Goal: Task Accomplishment & Management: Use online tool/utility

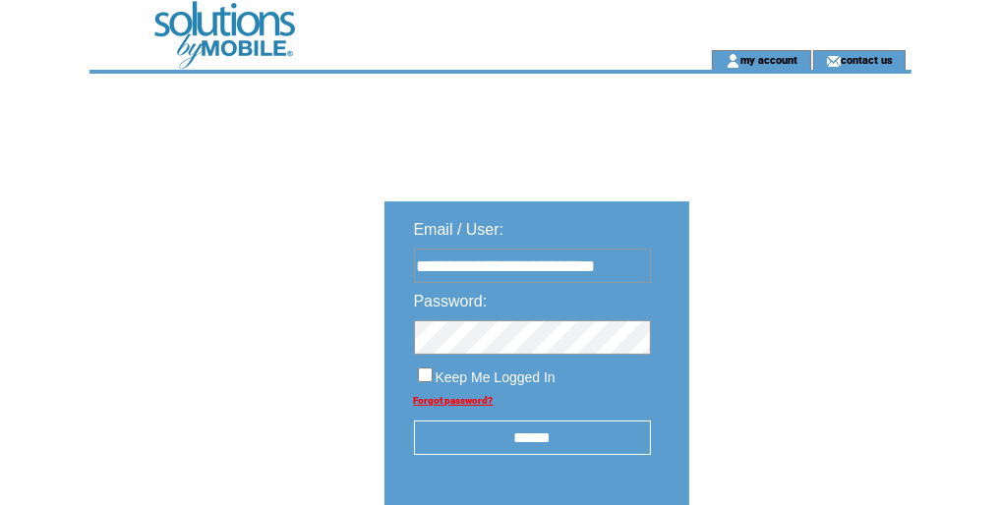
click at [542, 441] on input "******" at bounding box center [532, 438] width 237 height 34
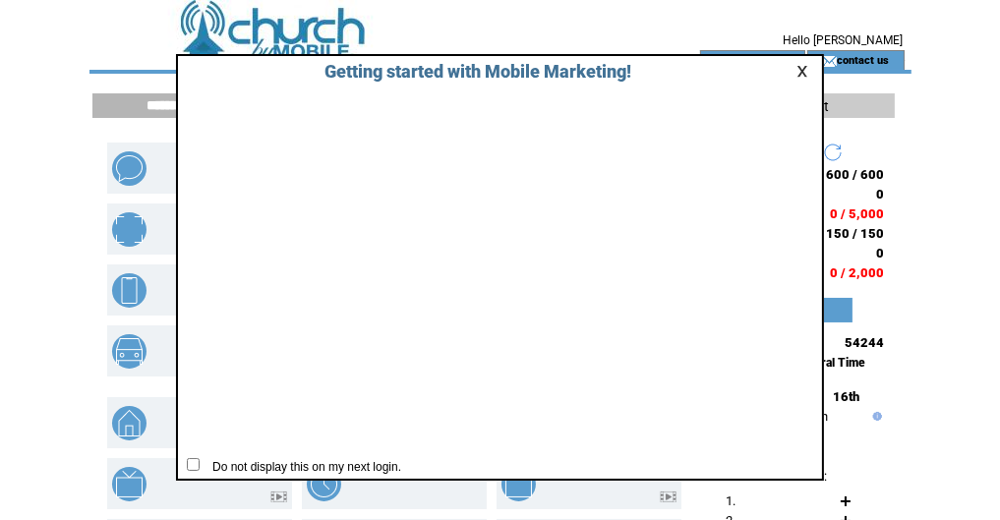
click at [800, 71] on link at bounding box center [805, 71] width 18 height 13
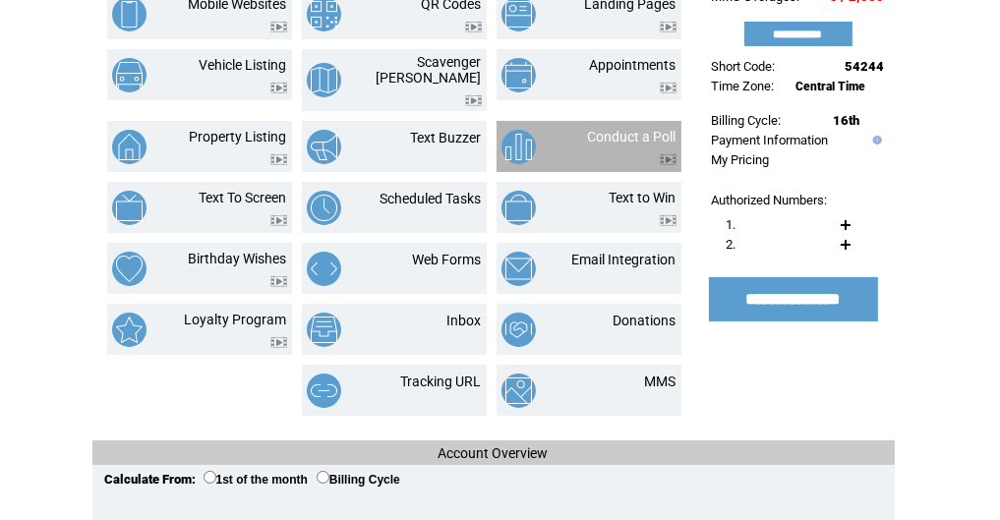
scroll to position [278, 0]
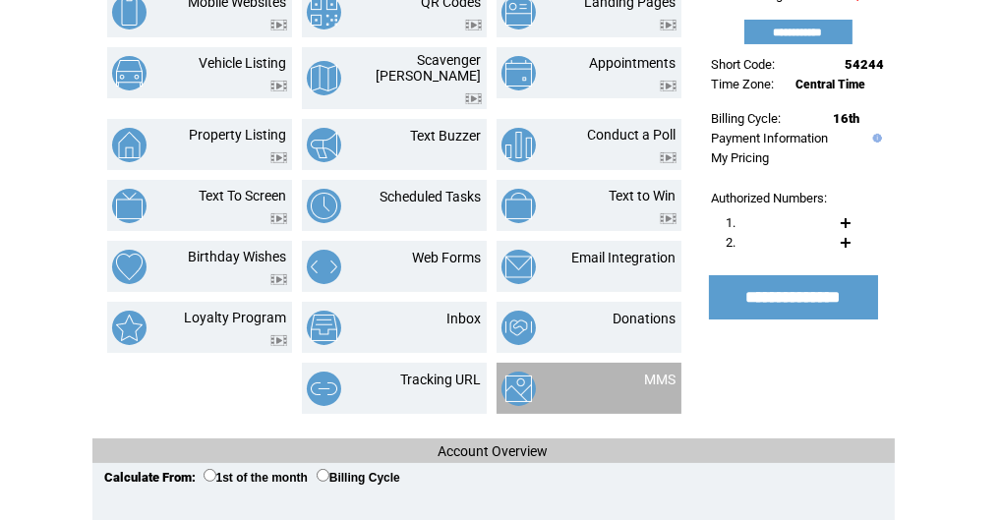
click at [616, 378] on td "MMS" at bounding box center [637, 389] width 78 height 34
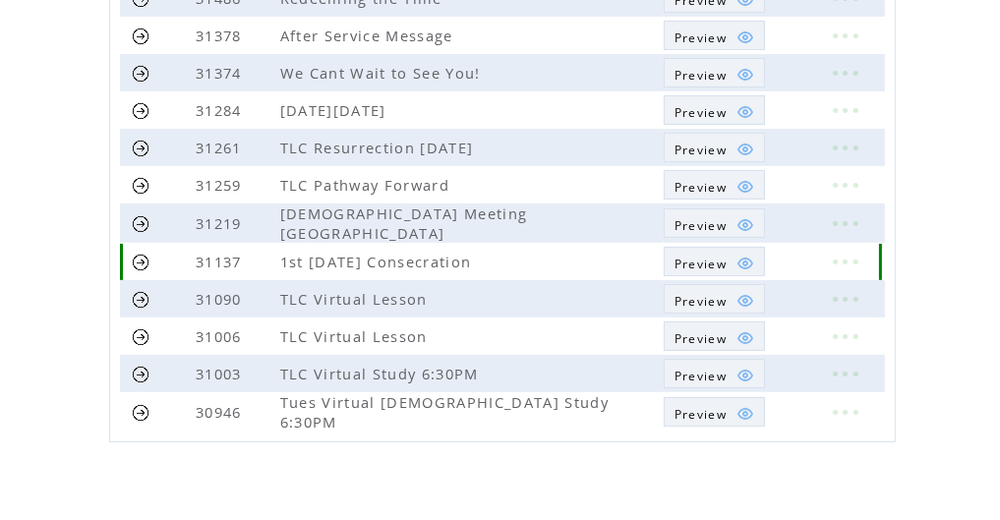
scroll to position [413, 0]
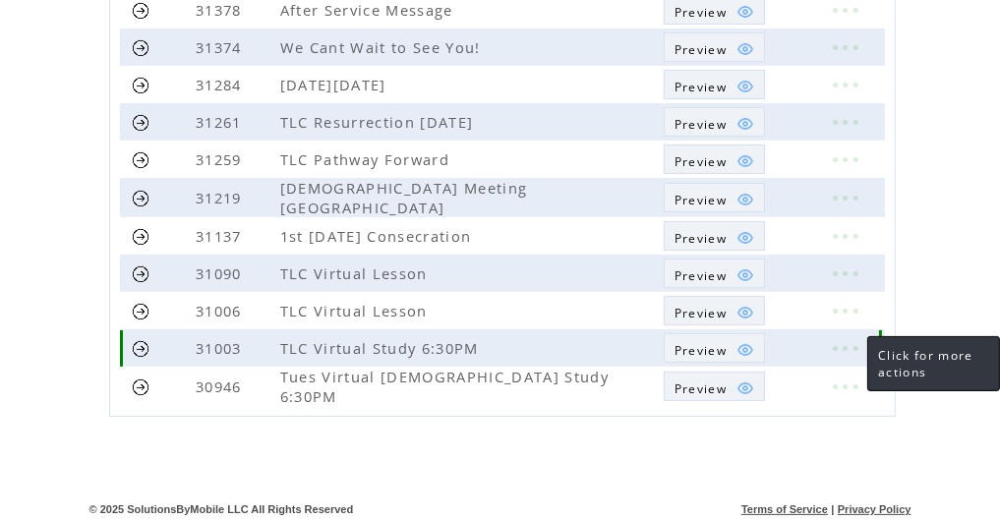
click at [847, 347] on link at bounding box center [844, 348] width 59 height 26
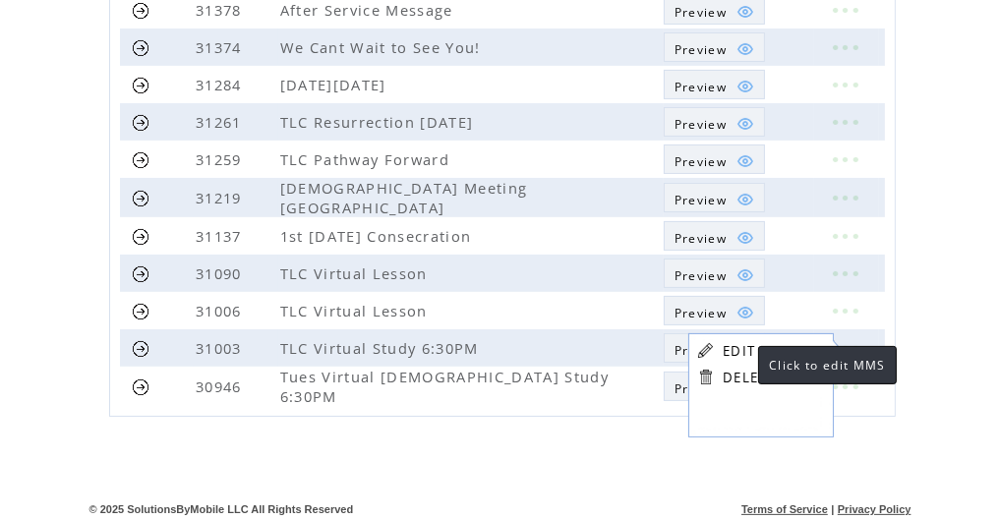
click at [738, 350] on link "EDIT" at bounding box center [738, 351] width 32 height 18
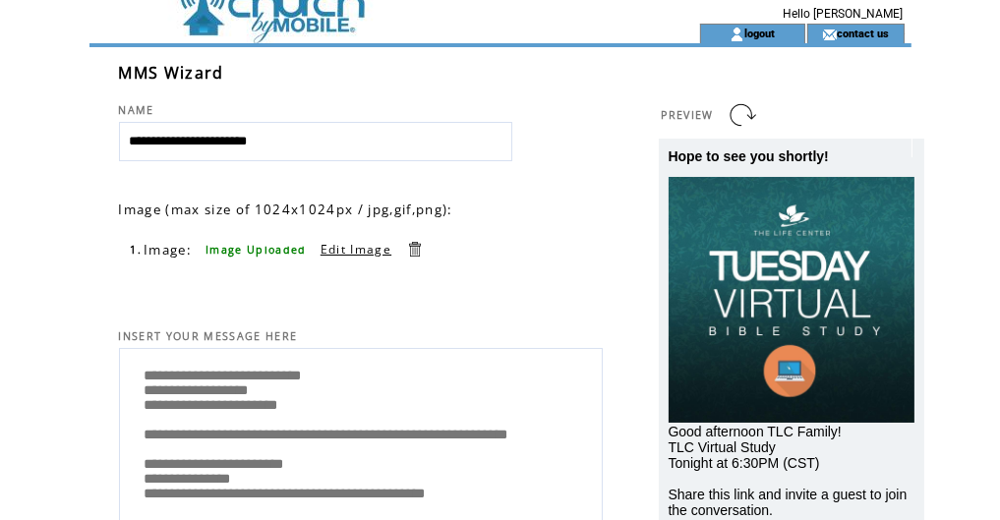
scroll to position [5, 0]
click at [144, 371] on textarea "**********" at bounding box center [361, 436] width 462 height 165
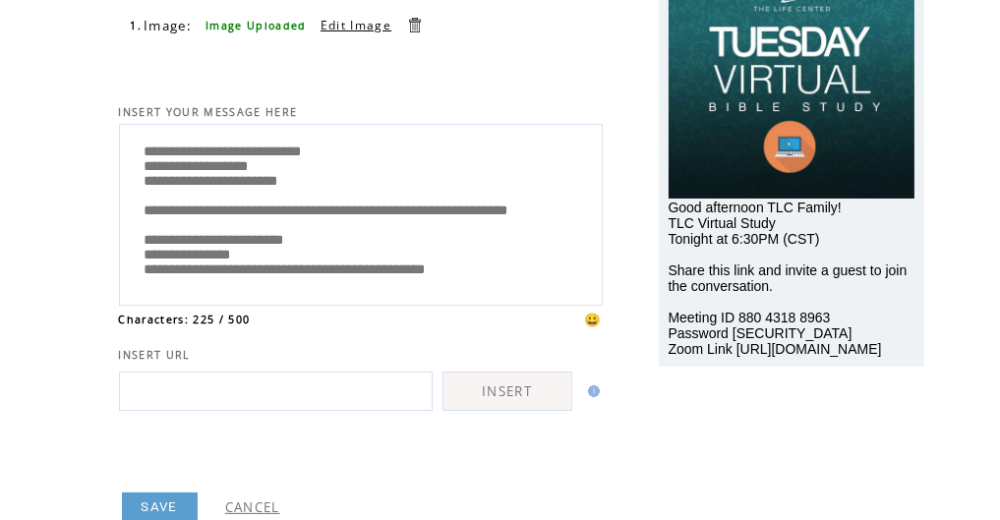
scroll to position [315, 0]
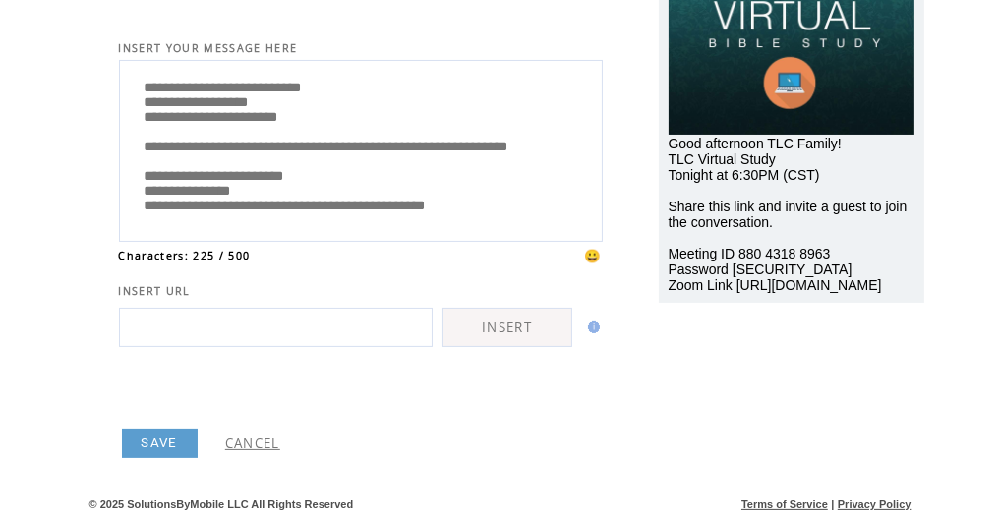
click at [158, 441] on link "SAVE" at bounding box center [160, 443] width 76 height 29
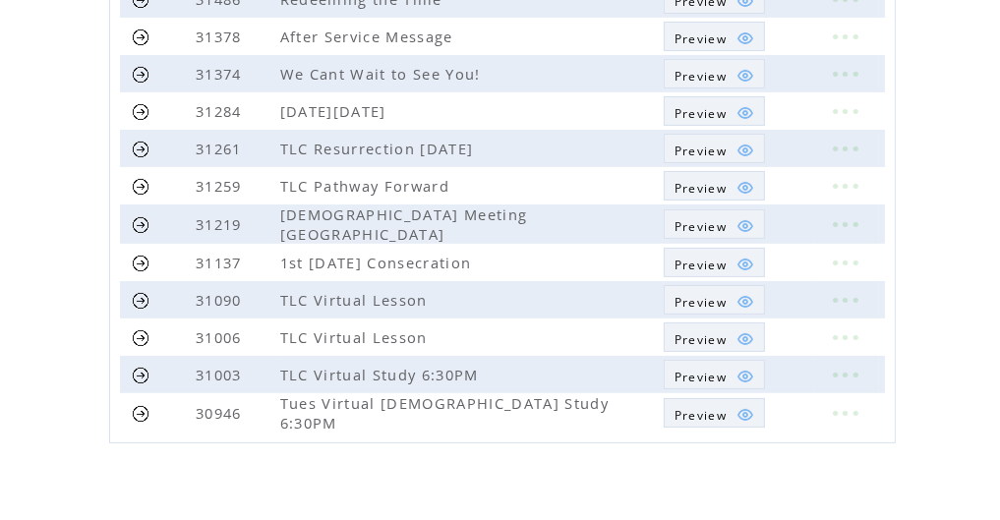
scroll to position [413, 0]
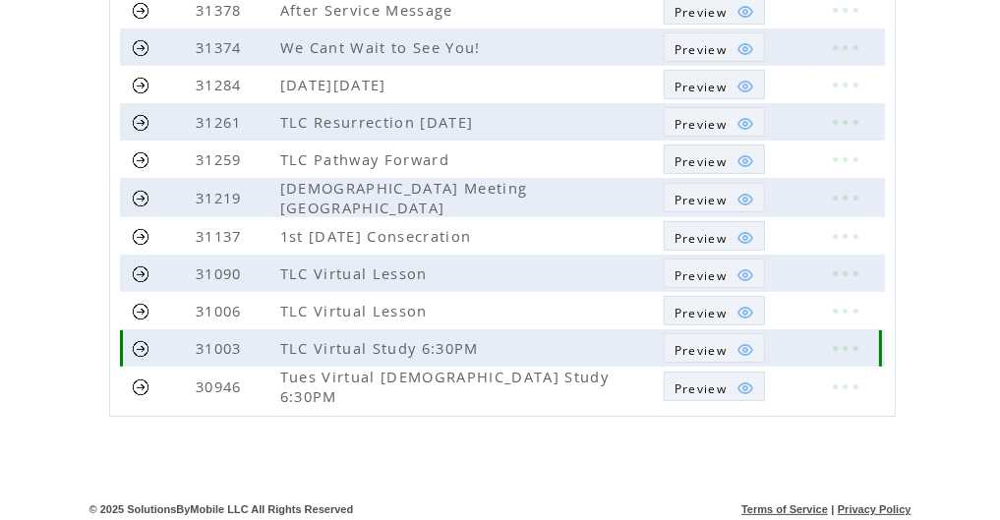
click at [136, 346] on link at bounding box center [141, 348] width 19 height 19
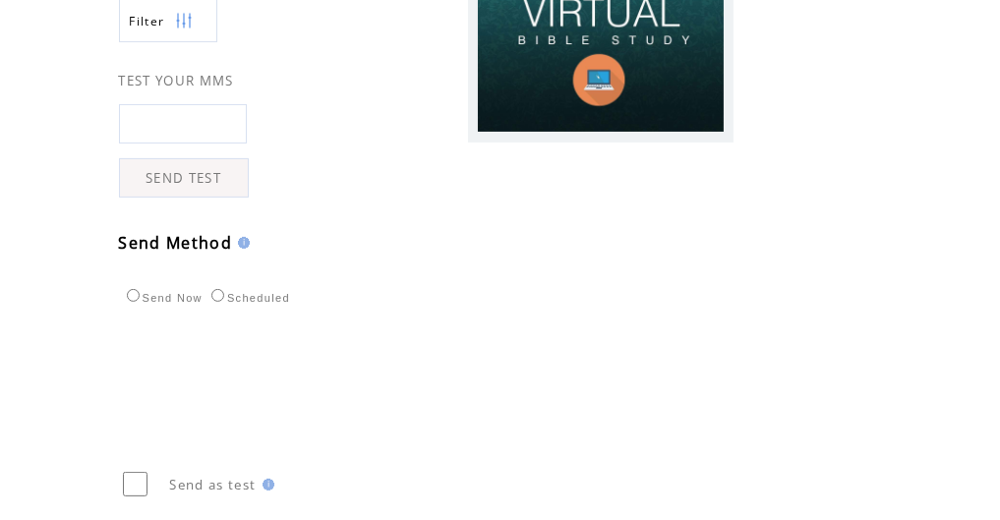
scroll to position [731, 0]
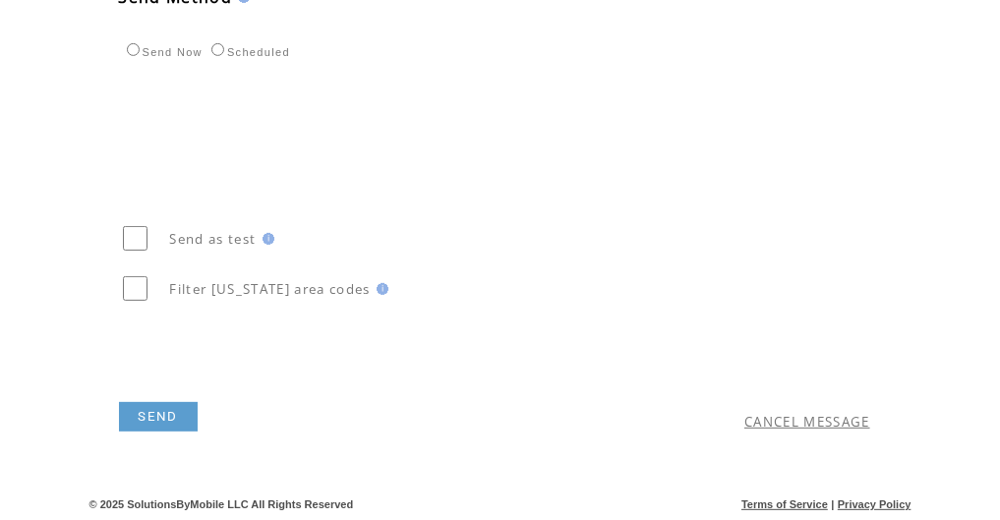
click at [167, 415] on link "SEND" at bounding box center [158, 416] width 79 height 29
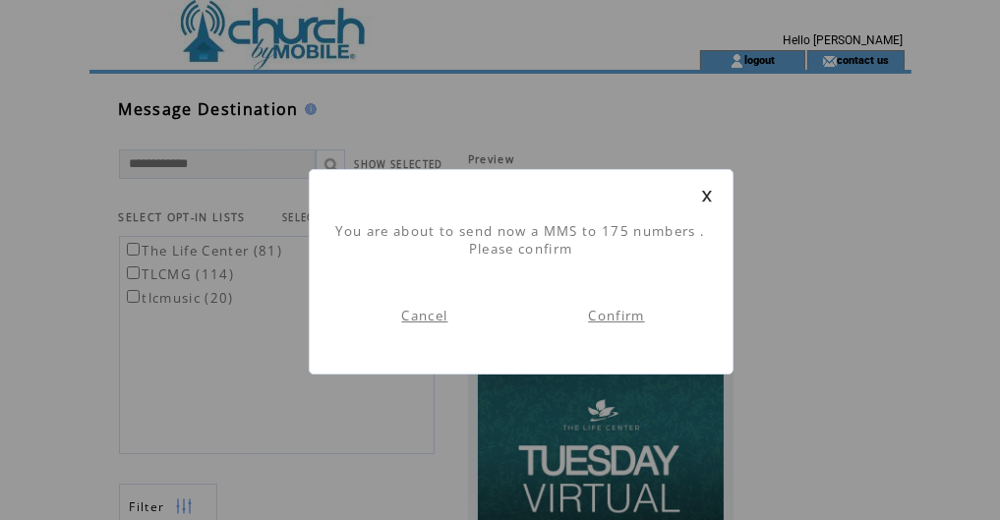
click at [626, 318] on link "Confirm" at bounding box center [616, 316] width 56 height 18
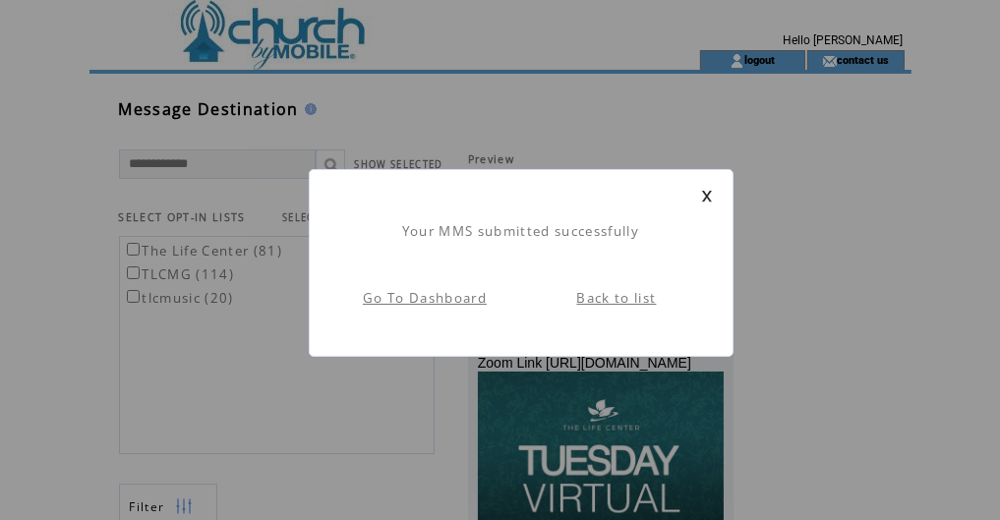
click at [459, 298] on link "Go To Dashboard" at bounding box center [425, 298] width 124 height 18
